Goal: Task Accomplishment & Management: Understand process/instructions

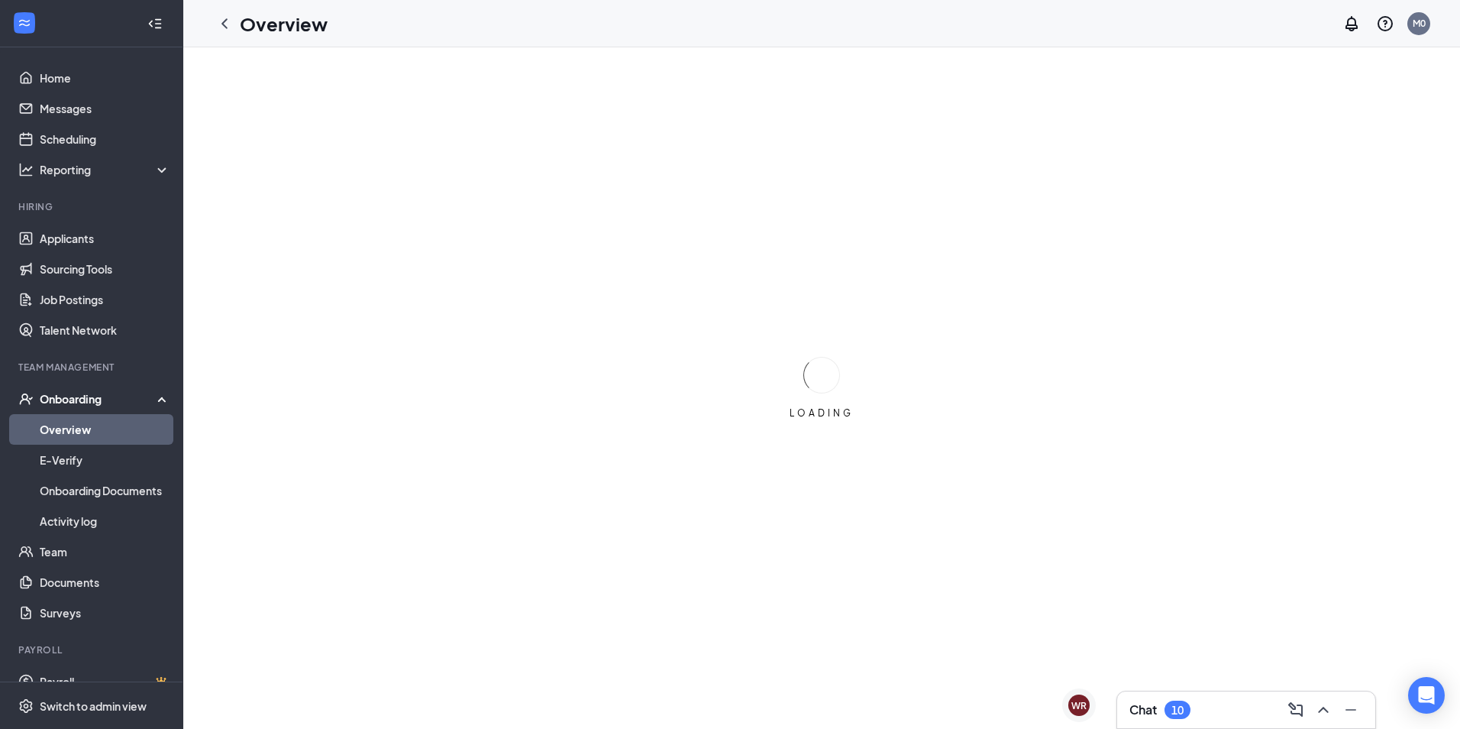
click at [84, 406] on div "Onboarding" at bounding box center [99, 398] width 118 height 15
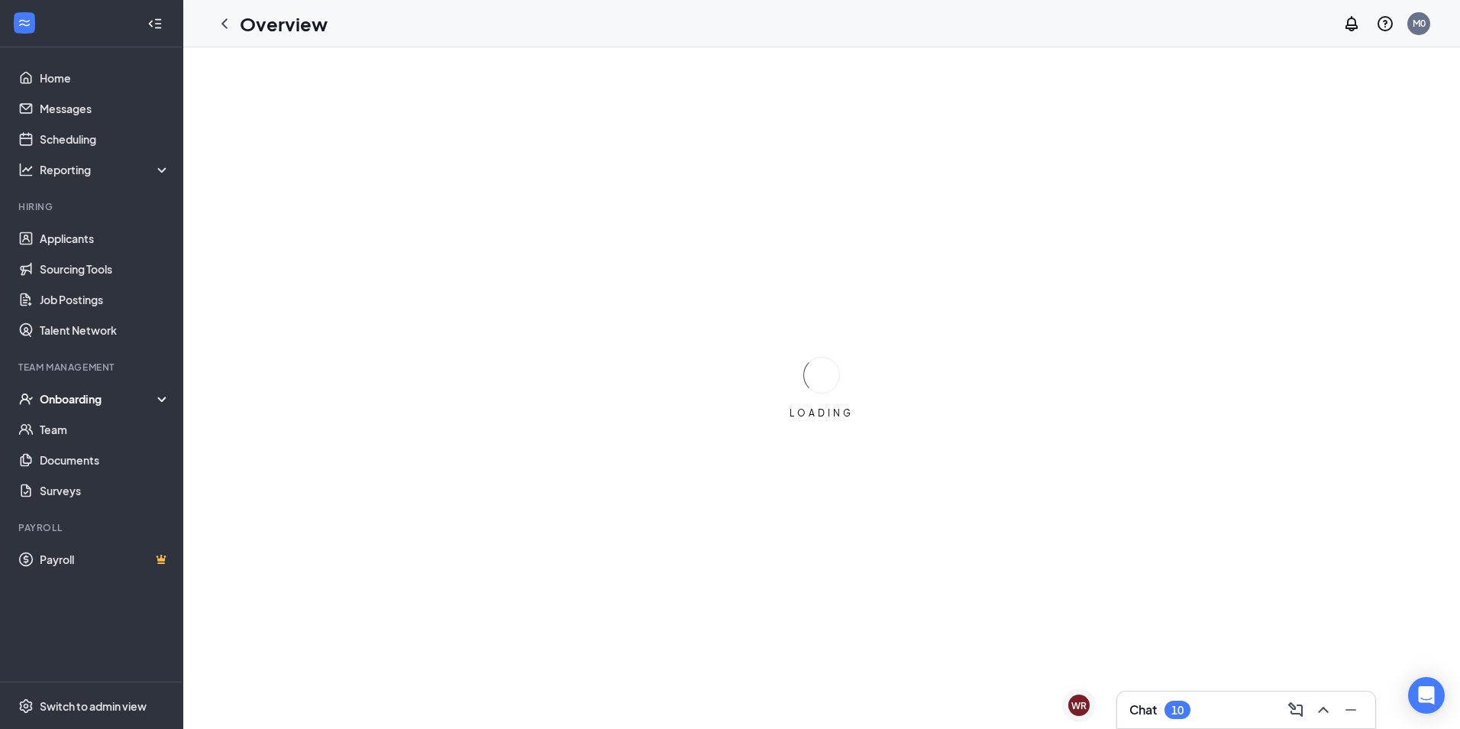
click at [86, 405] on div "Onboarding" at bounding box center [99, 398] width 118 height 15
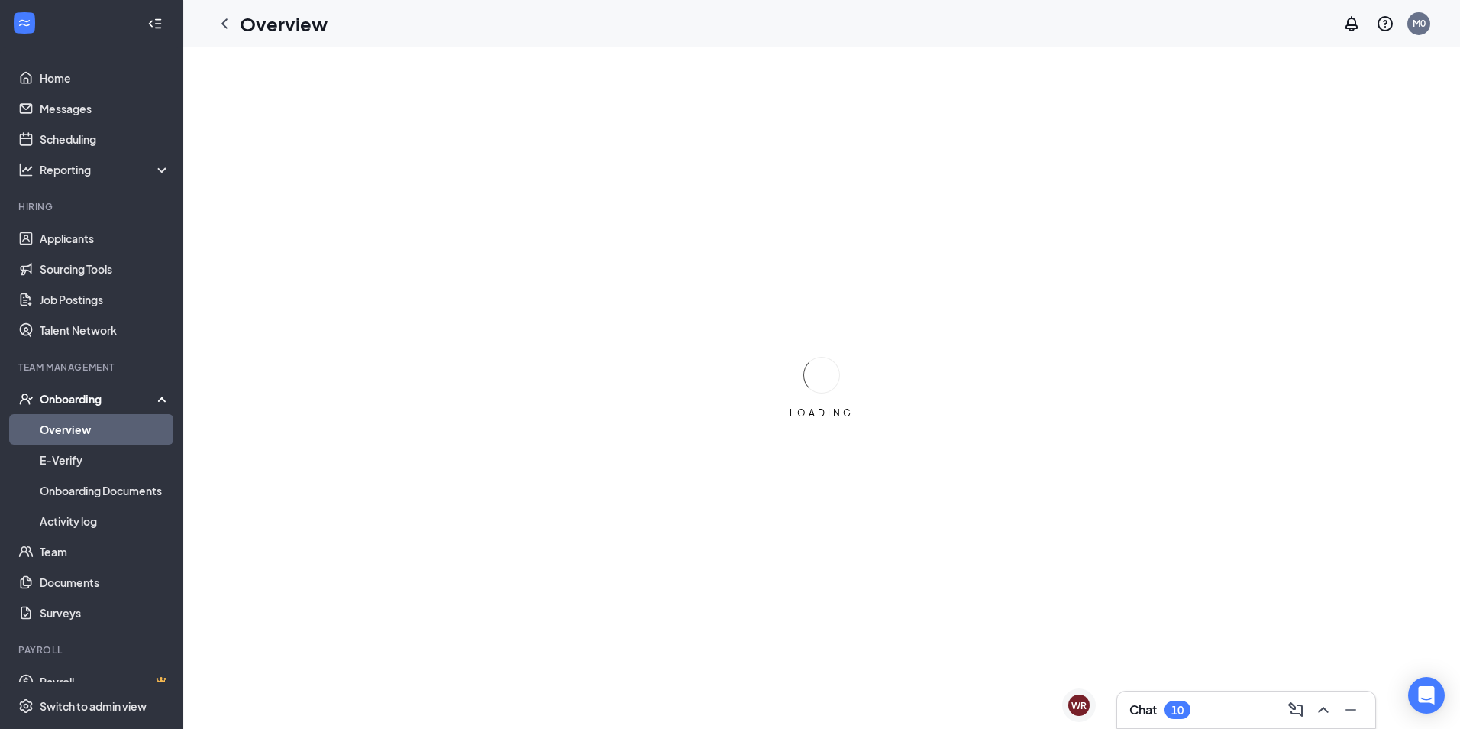
click at [77, 428] on link "Overview" at bounding box center [105, 429] width 131 height 31
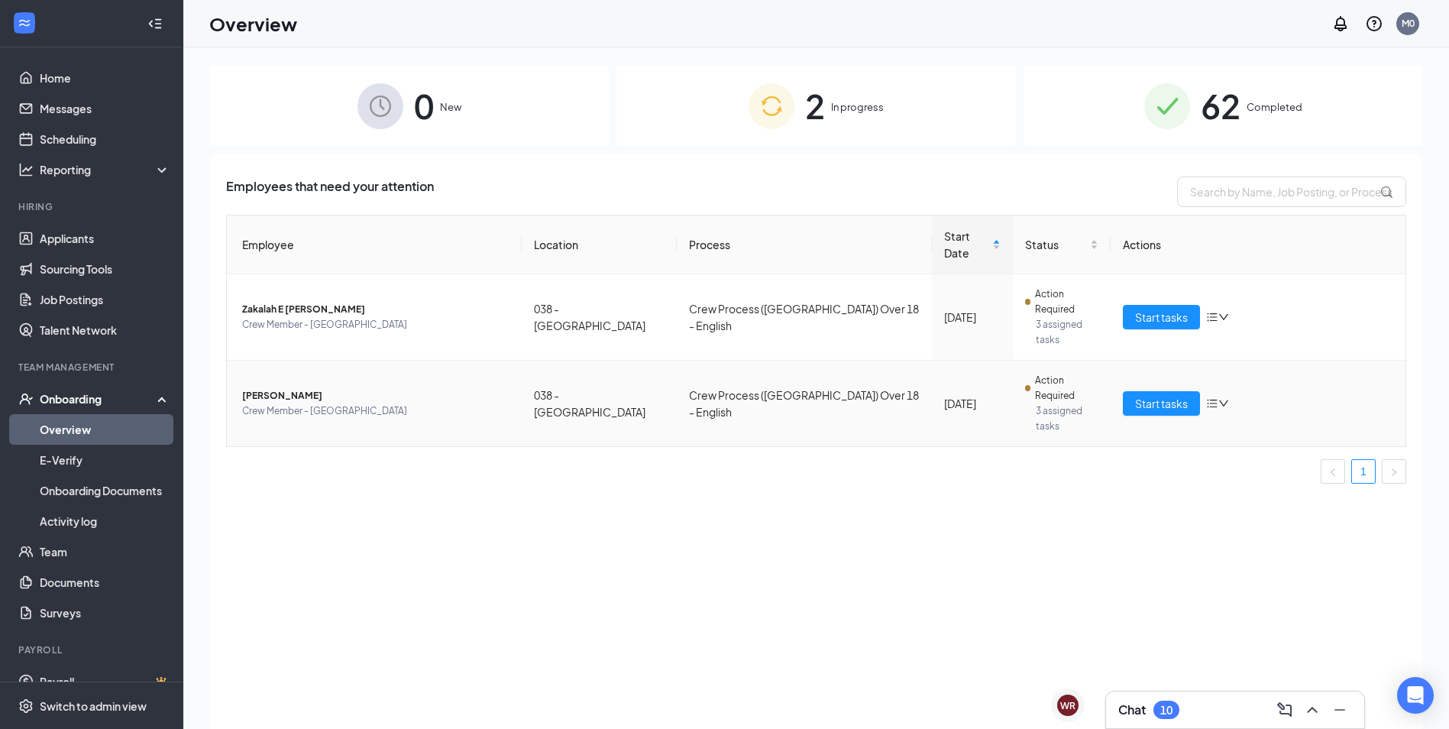
click at [800, 360] on td "Crew Process ([GEOGRAPHIC_DATA]) Over 18 - English" at bounding box center [804, 403] width 255 height 86
click at [585, 360] on td "038 - [GEOGRAPHIC_DATA]" at bounding box center [599, 403] width 155 height 86
click at [346, 403] on span "Crew Member - [GEOGRAPHIC_DATA]" at bounding box center [375, 410] width 267 height 15
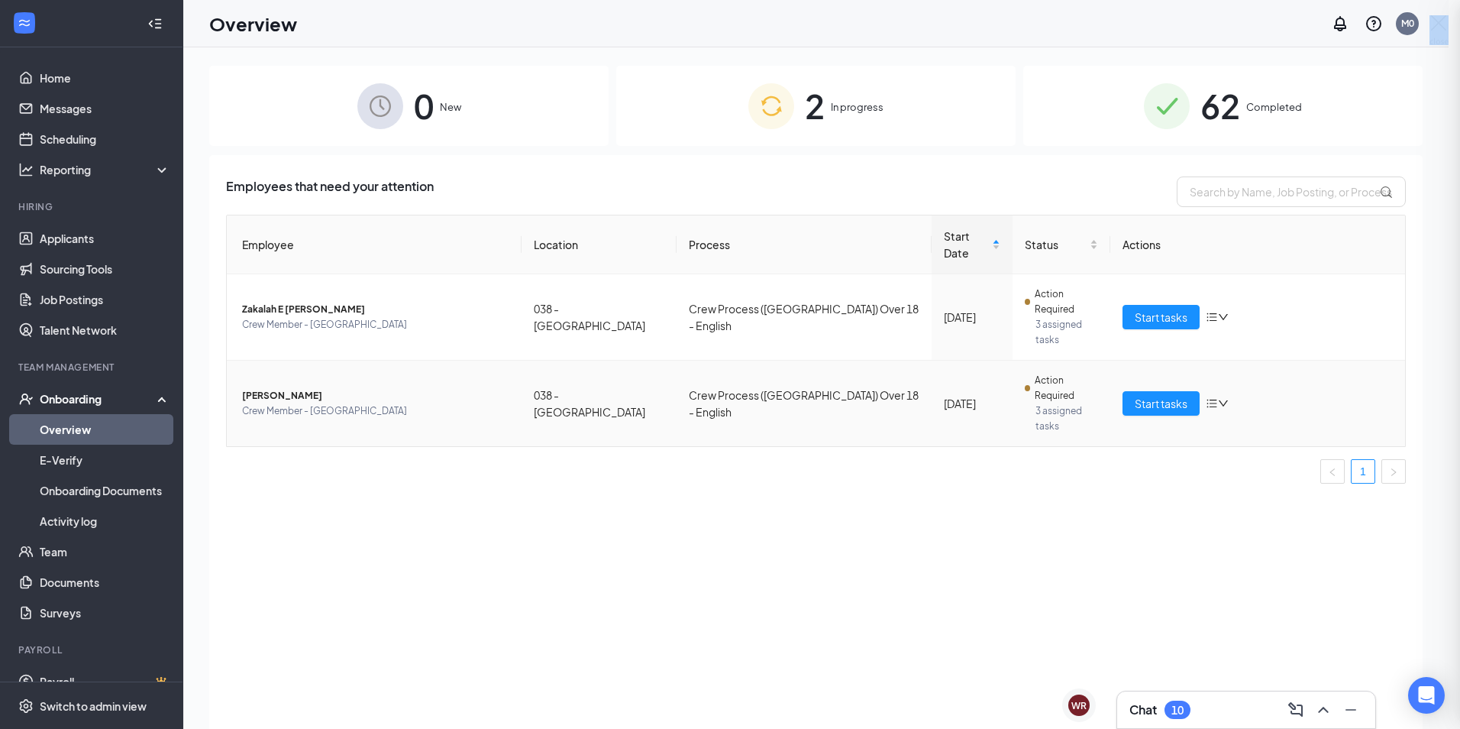
click at [346, 348] on div at bounding box center [730, 364] width 1460 height 729
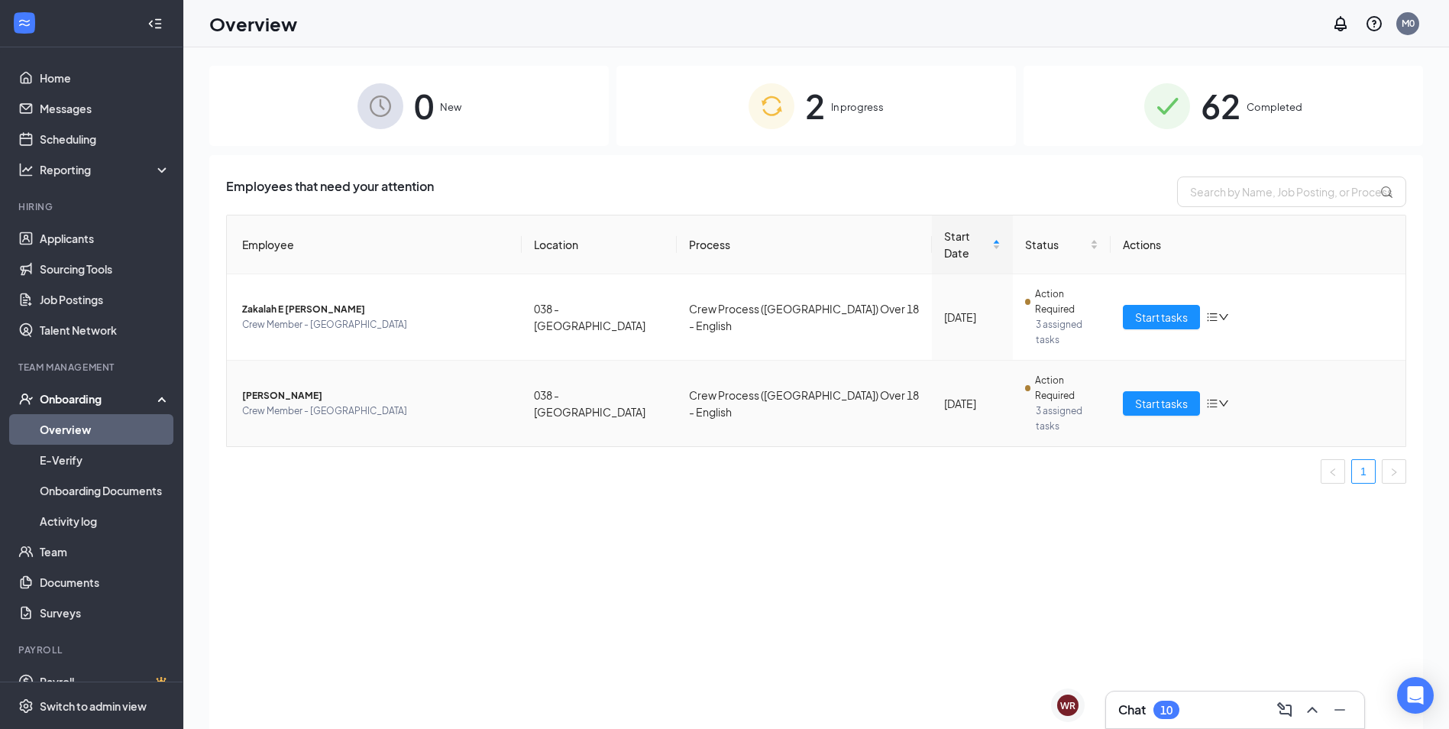
click at [346, 403] on span "Crew Member - [GEOGRAPHIC_DATA]" at bounding box center [375, 410] width 267 height 15
